Goal: Information Seeking & Learning: Learn about a topic

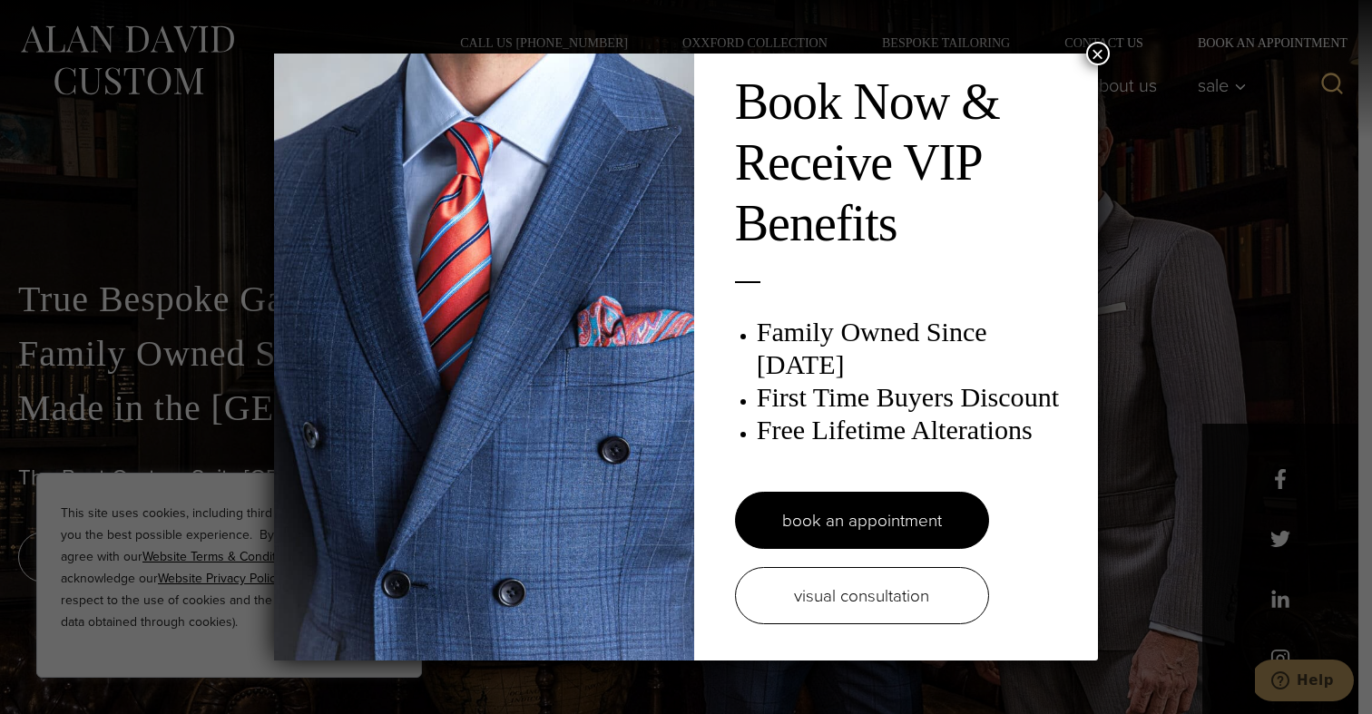
click at [1100, 44] on button "×" at bounding box center [1098, 54] width 24 height 24
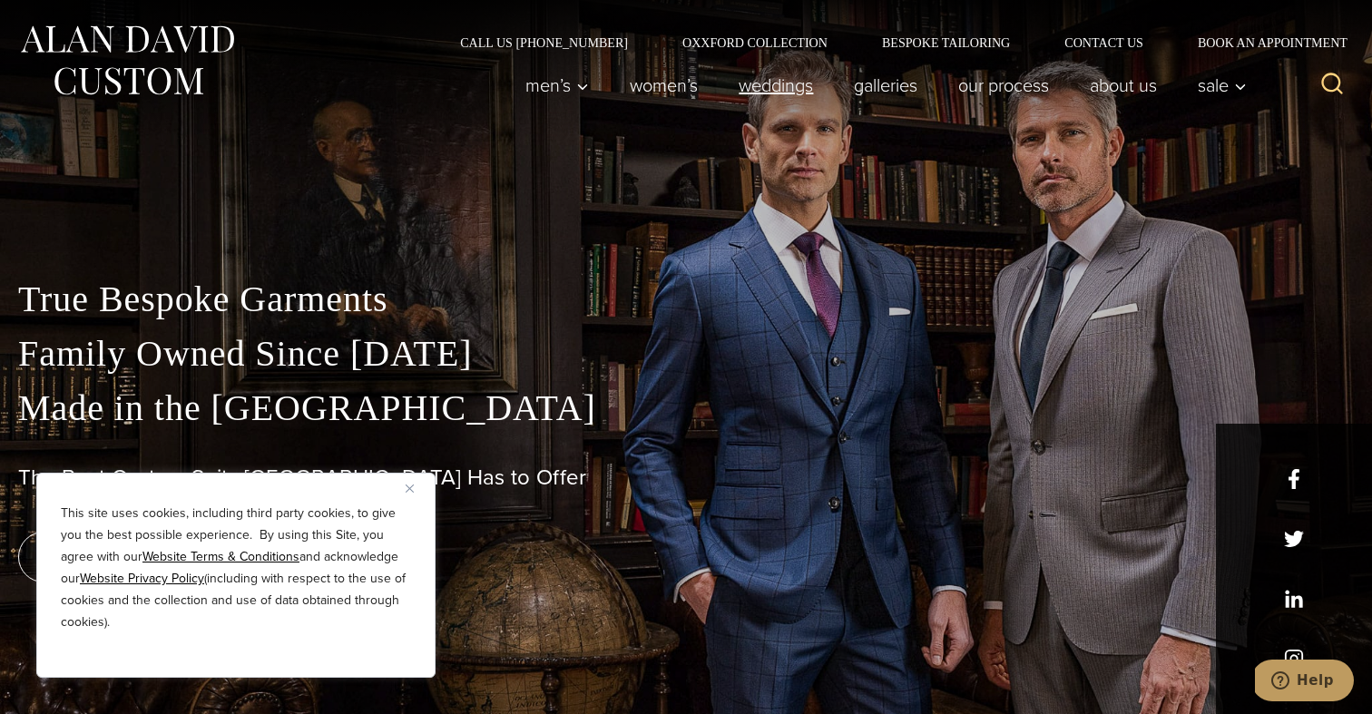
click at [761, 88] on link "weddings" at bounding box center [776, 85] width 115 height 36
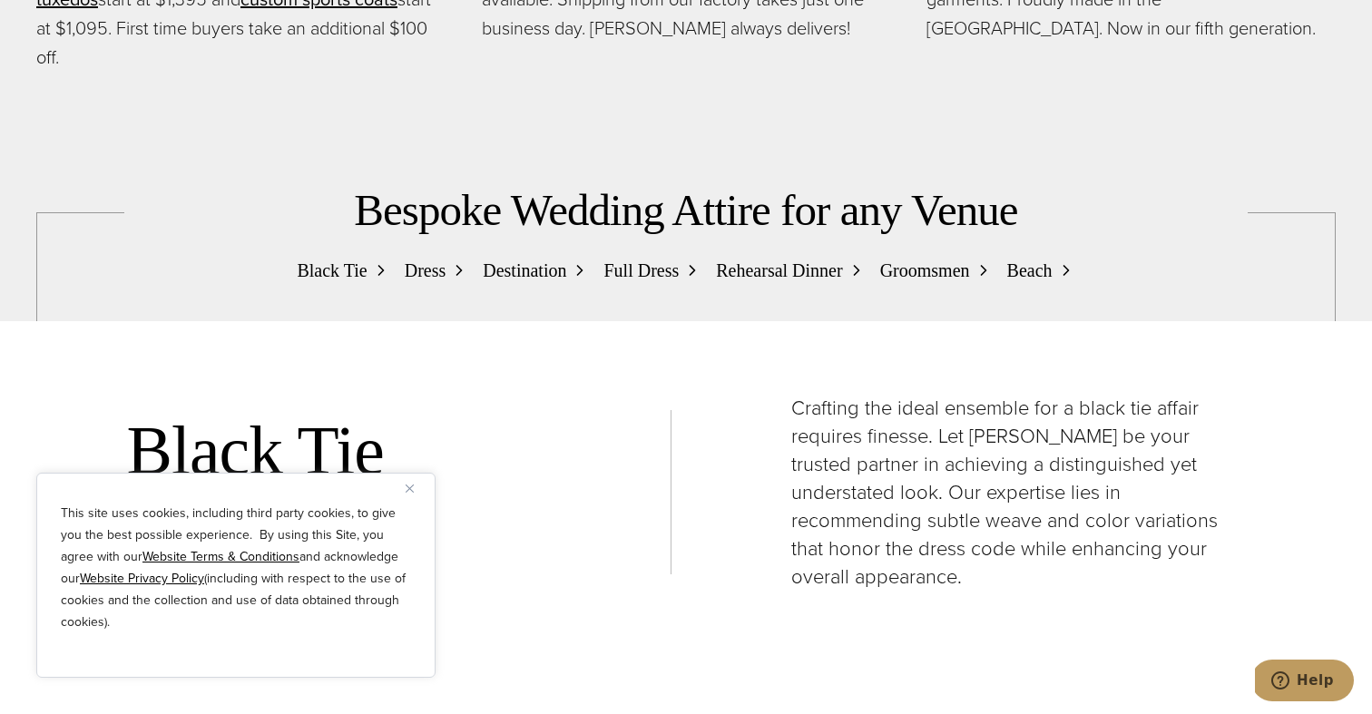
scroll to position [1800, 0]
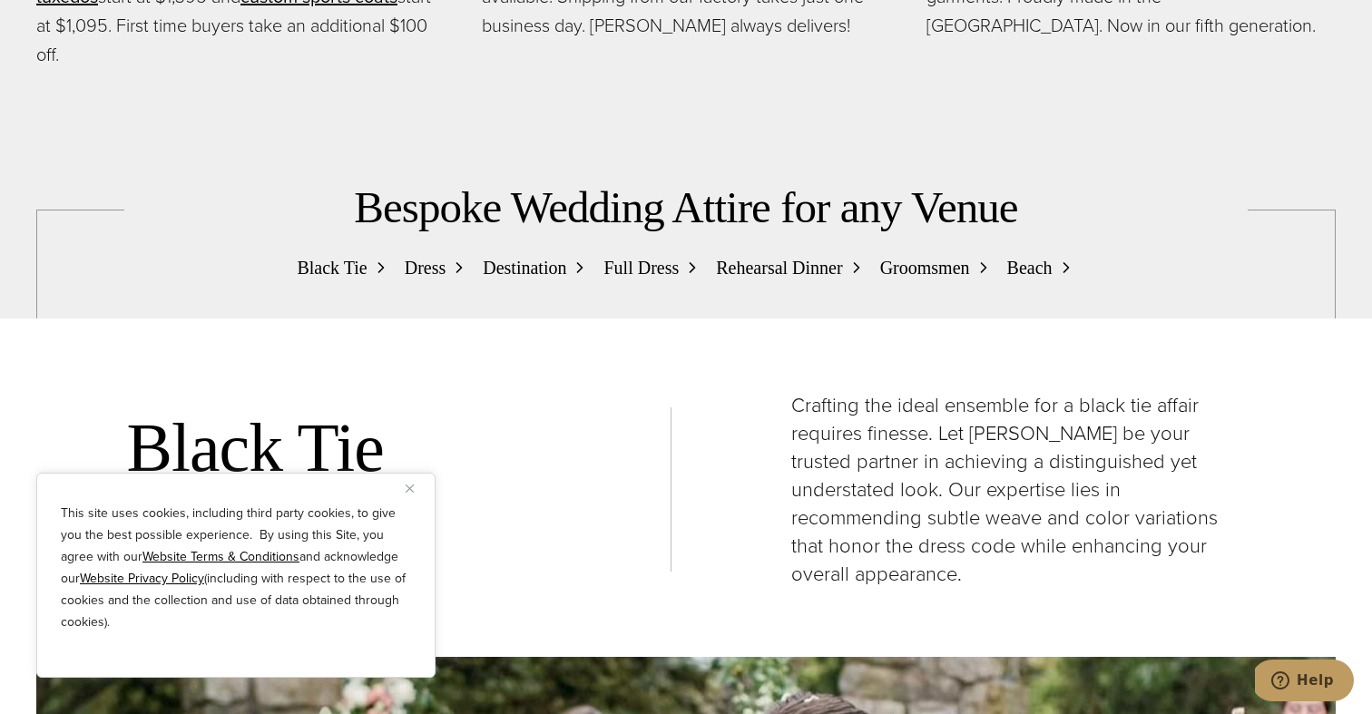
click at [409, 494] on button "Close" at bounding box center [417, 488] width 22 height 22
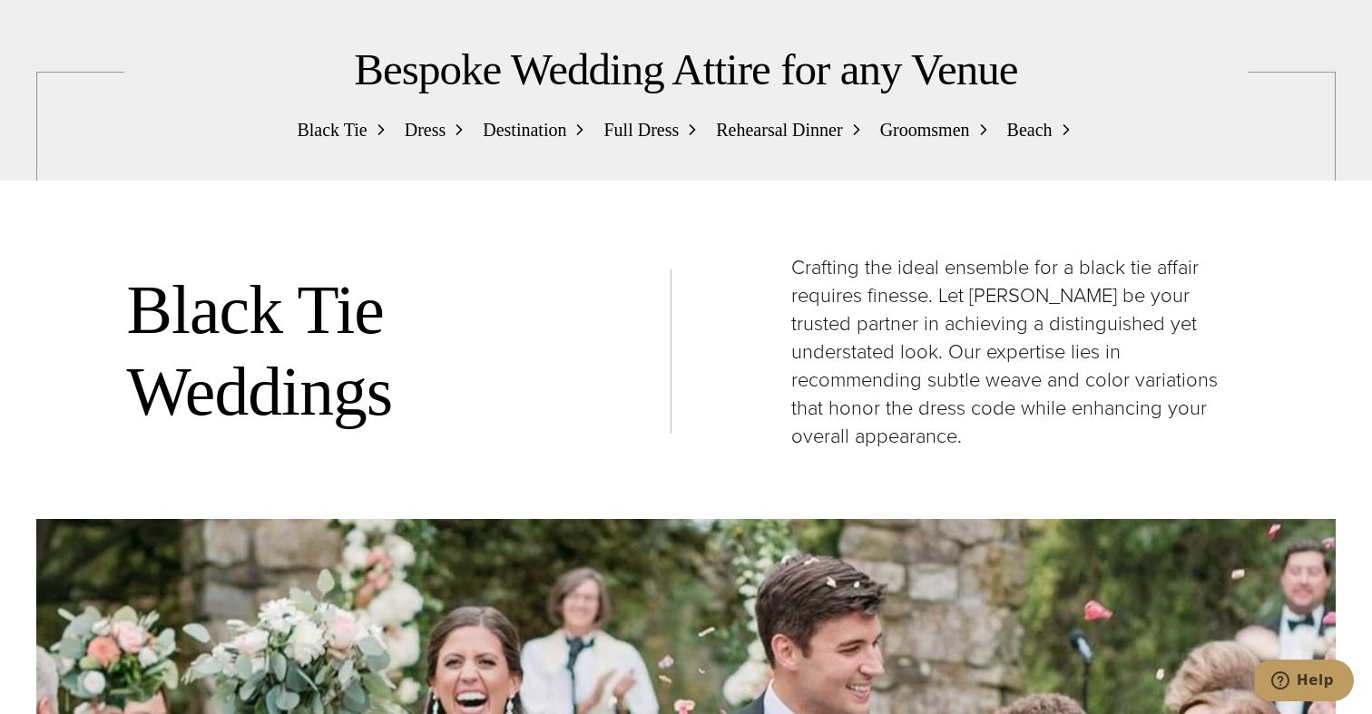
scroll to position [1937, 0]
click at [544, 125] on span "Destination" at bounding box center [524, 130] width 83 height 29
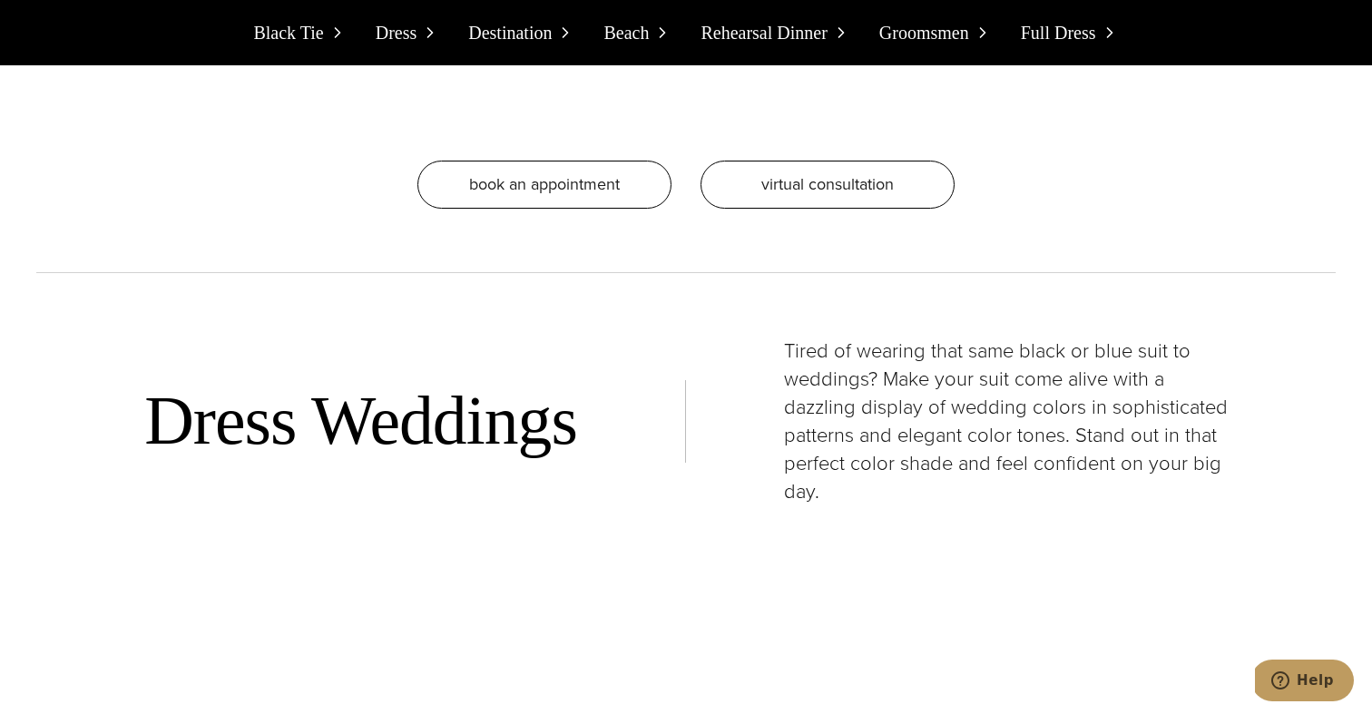
scroll to position [3691, 0]
